Goal: Transaction & Acquisition: Purchase product/service

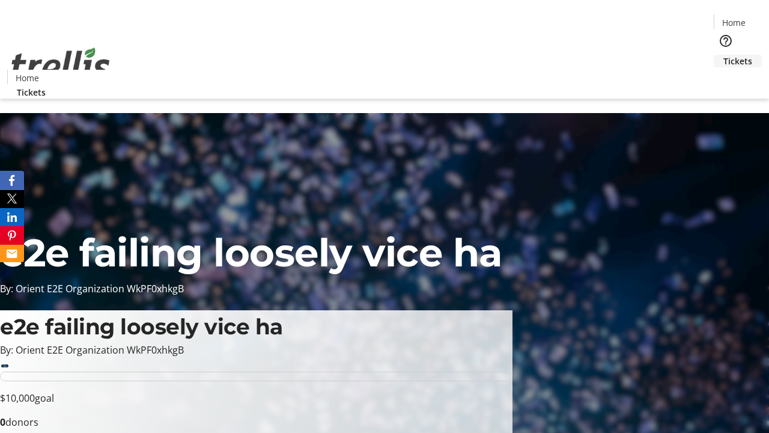
click at [723, 55] on span "Tickets" at bounding box center [737, 61] width 29 height 13
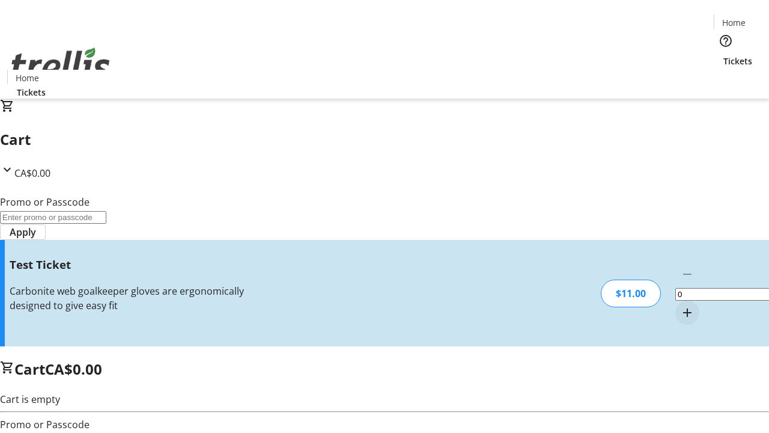
click at [680, 305] on mat-icon "Increment by one" at bounding box center [687, 312] width 14 height 14
type input "1"
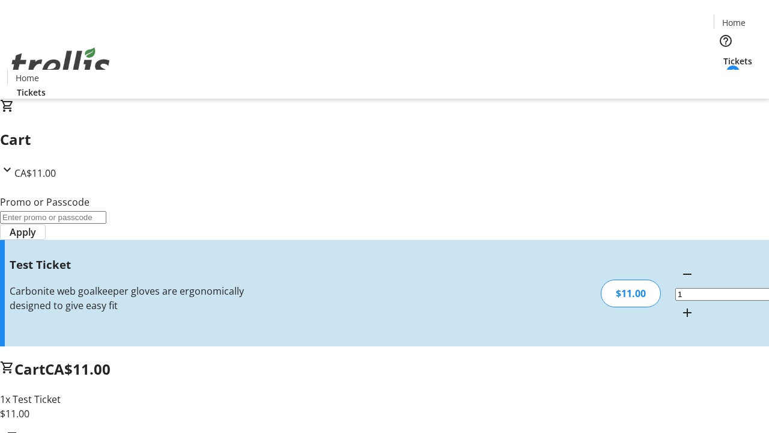
type input "UNLOCK"
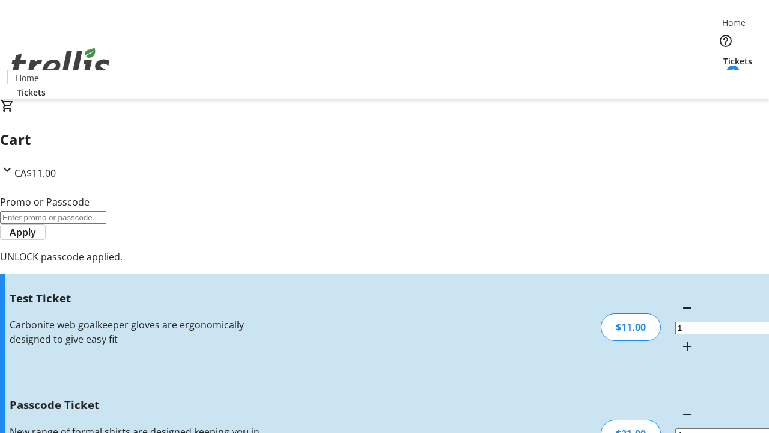
type input "5"
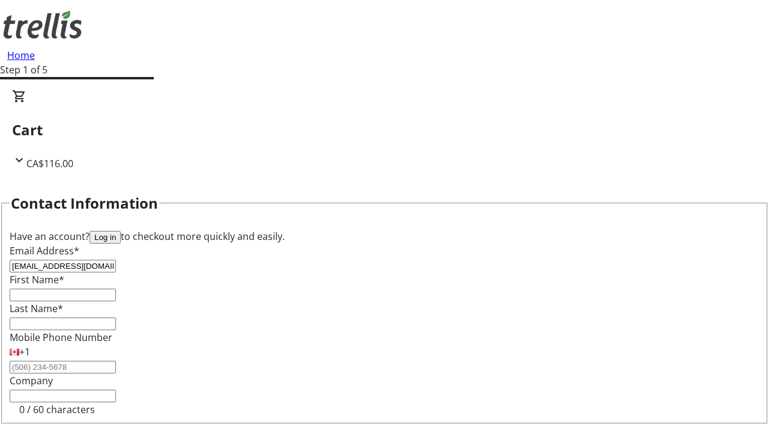
type input "[EMAIL_ADDRESS][DOMAIN_NAME]"
type input "[PERSON_NAME]"
type input "Pouros"
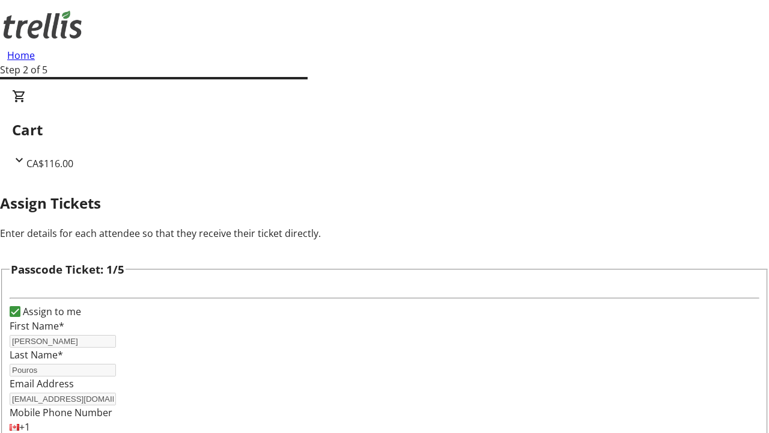
type input "[PERSON_NAME]"
type input "Mayert"
type input "[PERSON_NAME]"
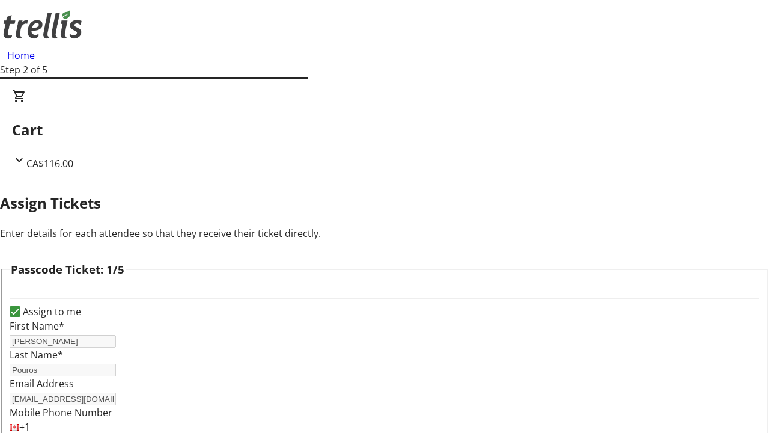
type input "[PERSON_NAME]"
checkbox input "true"
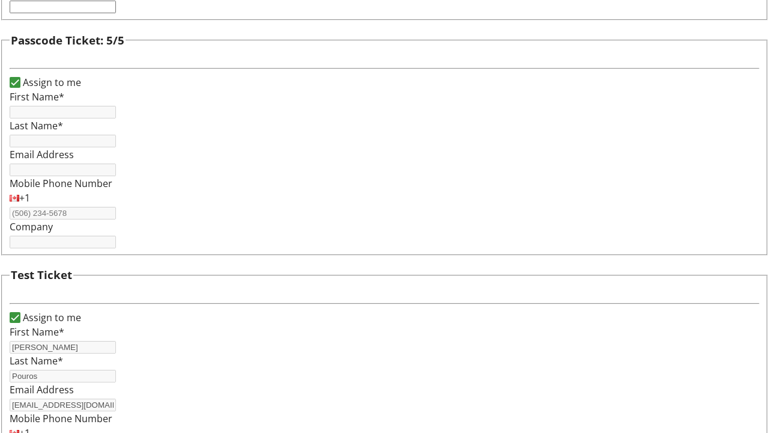
type input "[PERSON_NAME]"
type input "Pouros"
type input "[EMAIL_ADDRESS][DOMAIN_NAME]"
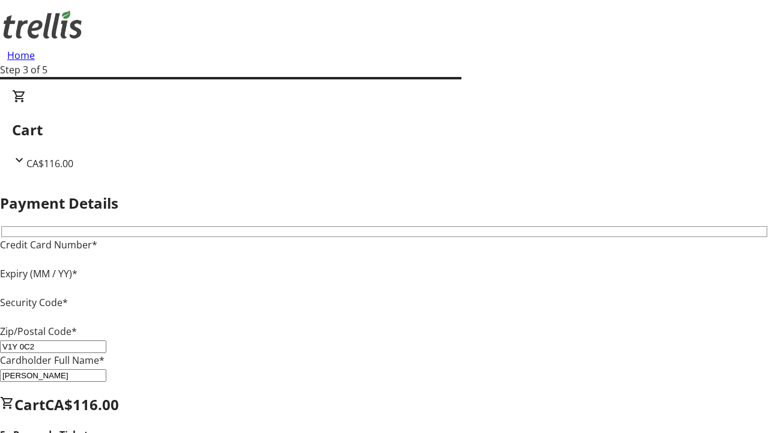
type input "V1Y 0C2"
